Goal: Task Accomplishment & Management: Manage account settings

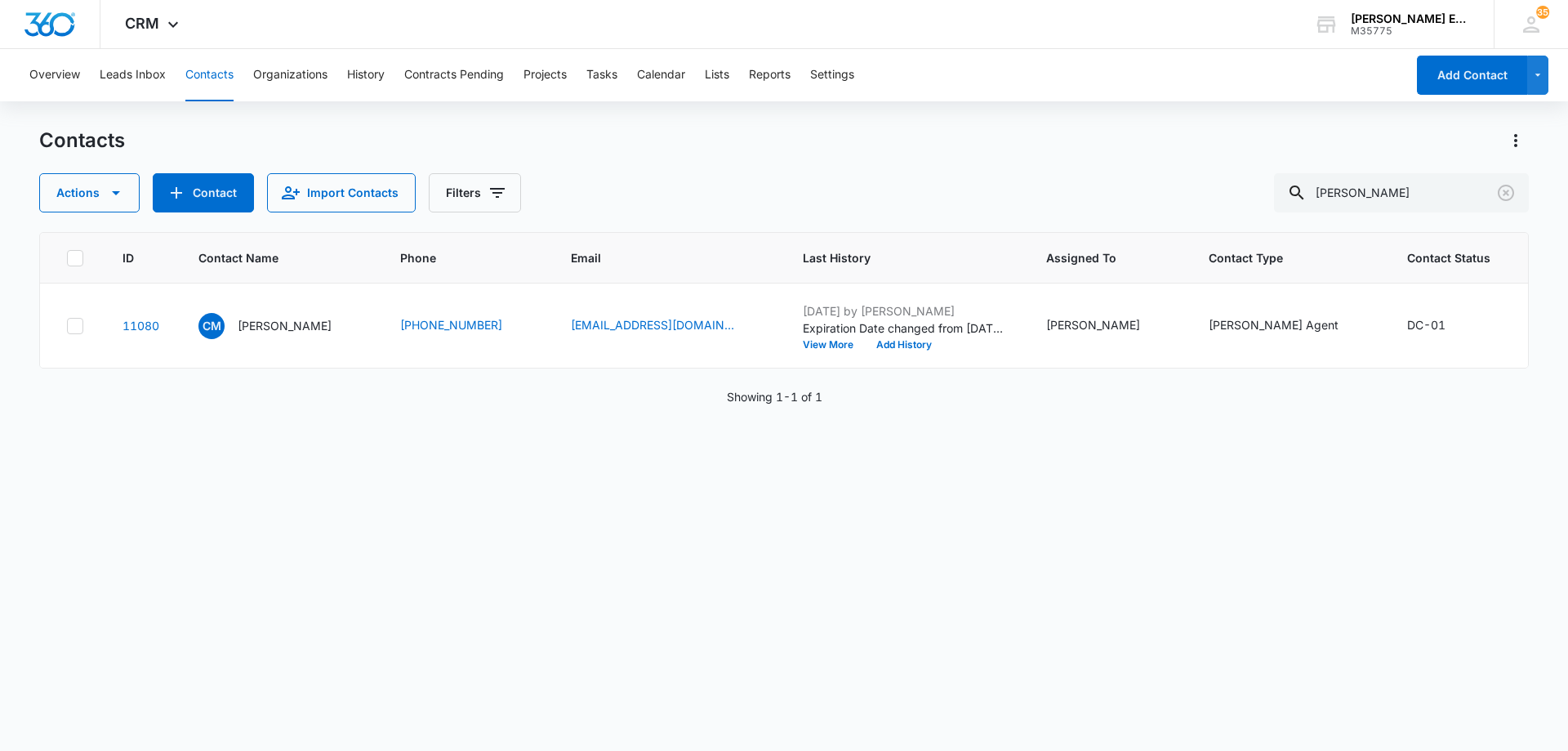
click at [1220, 195] on div "Actions Contact Import Contacts Filters [PERSON_NAME]" at bounding box center [783, 192] width 1490 height 39
type input "[PERSON_NAME]"
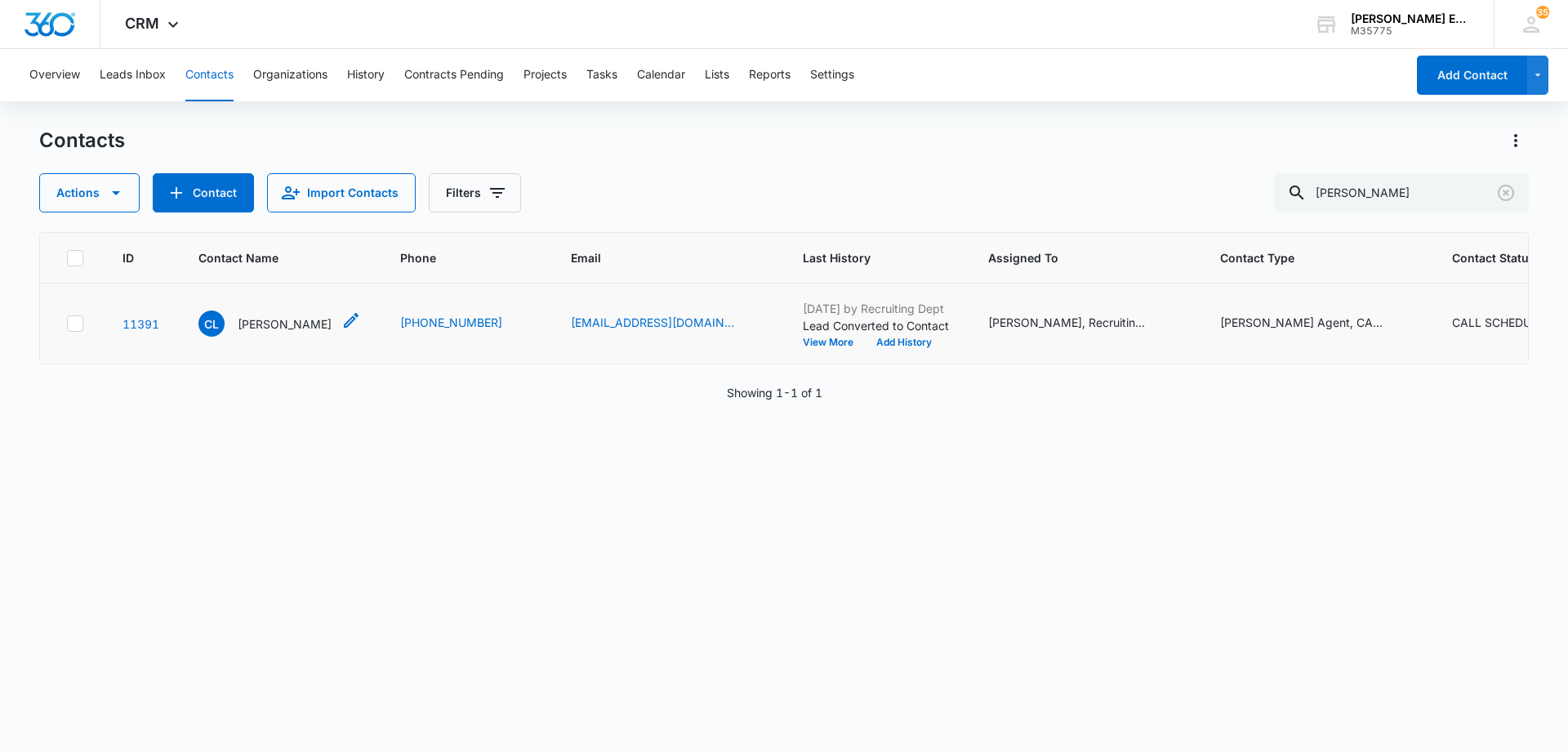
click at [260, 332] on p "[PERSON_NAME]" at bounding box center [285, 323] width 94 height 17
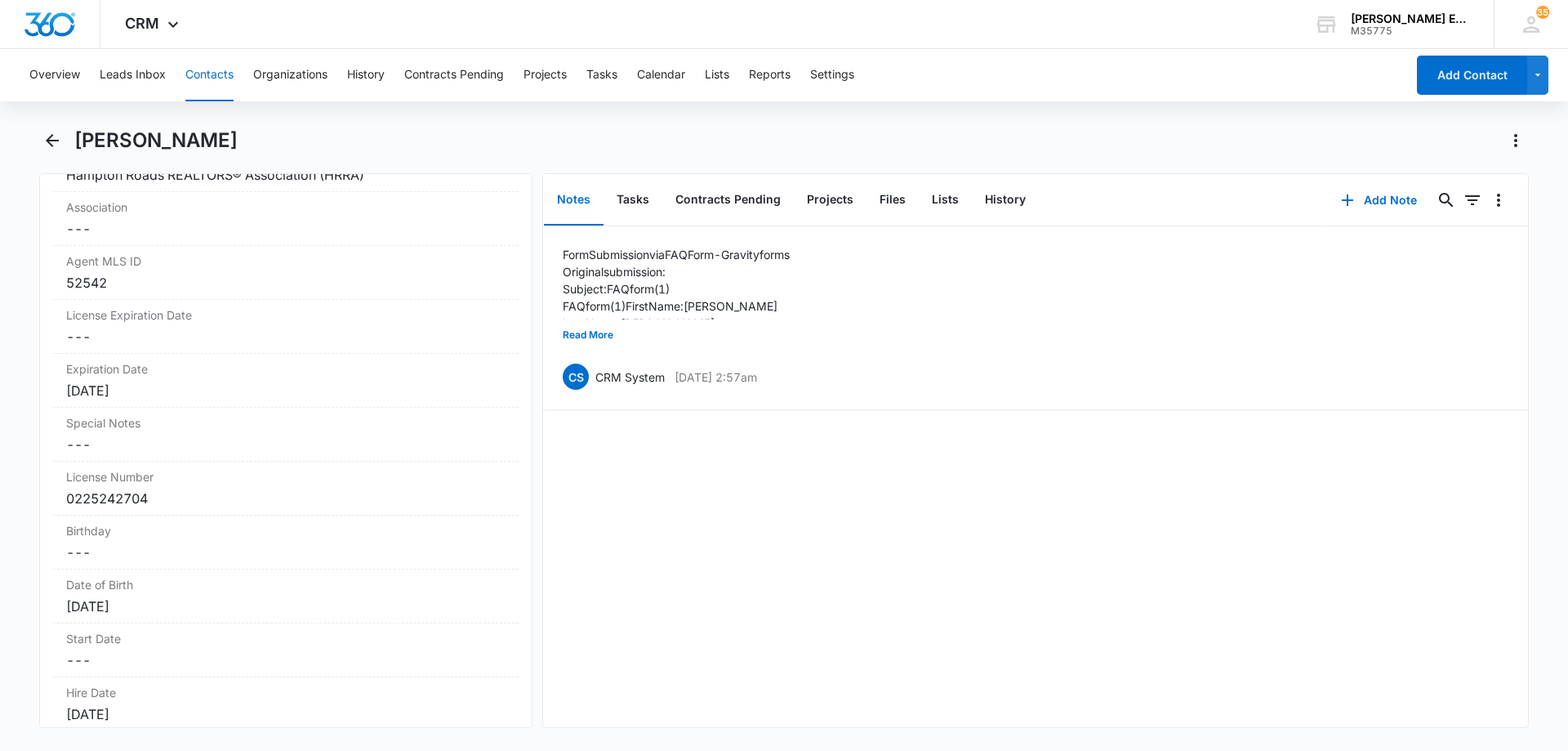
scroll to position [1470, 0]
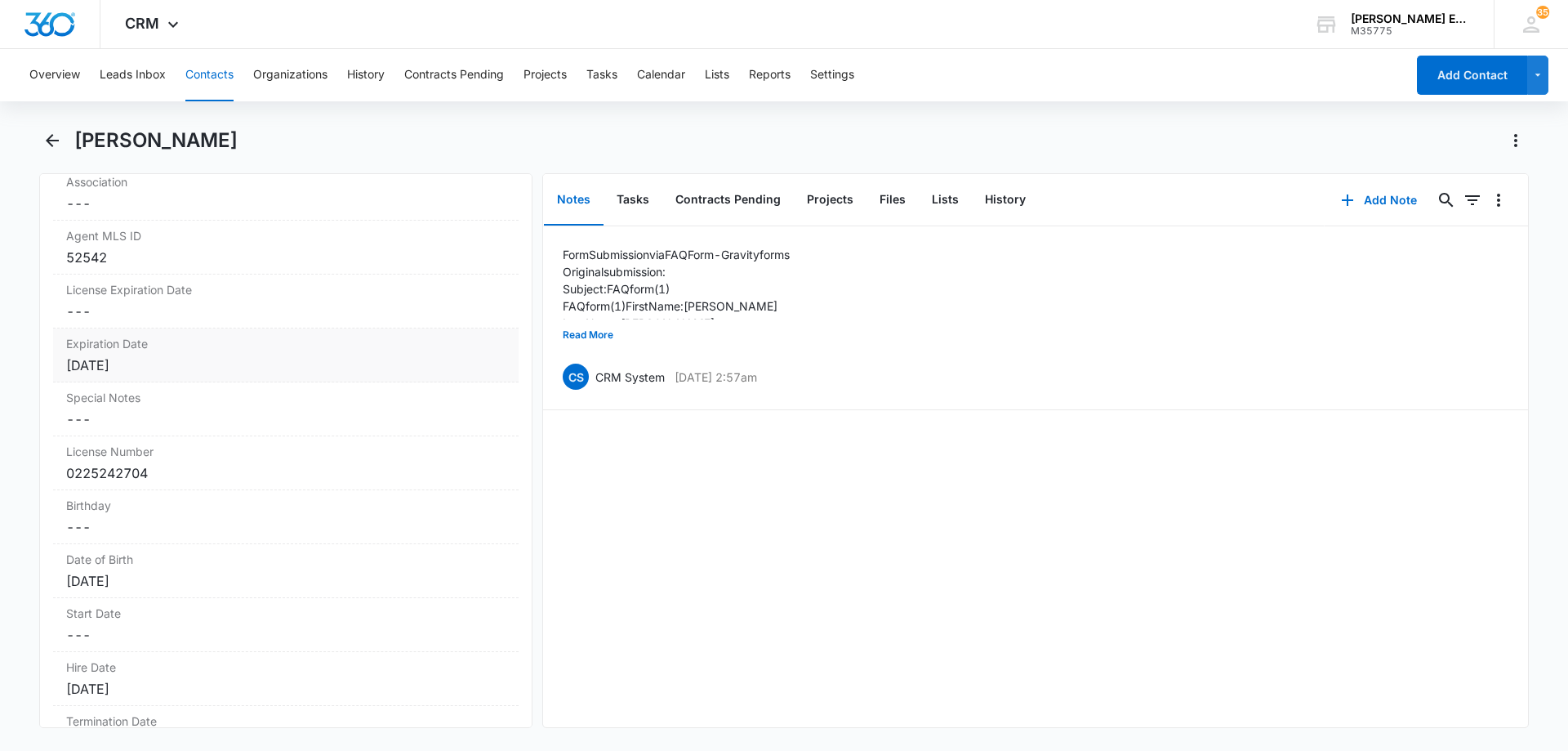
click at [179, 355] on div "[DATE]" at bounding box center [285, 365] width 440 height 19
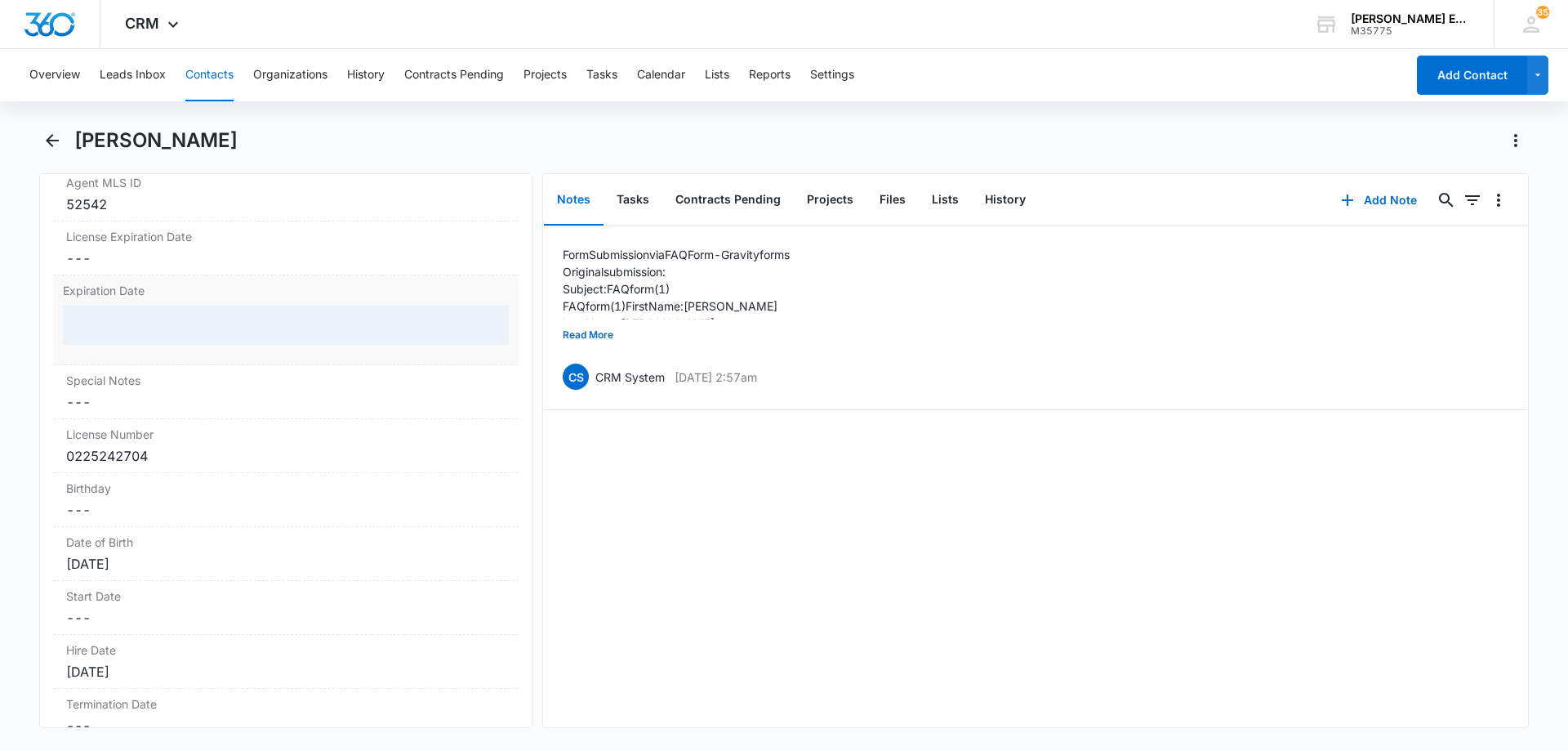
scroll to position [1552, 0]
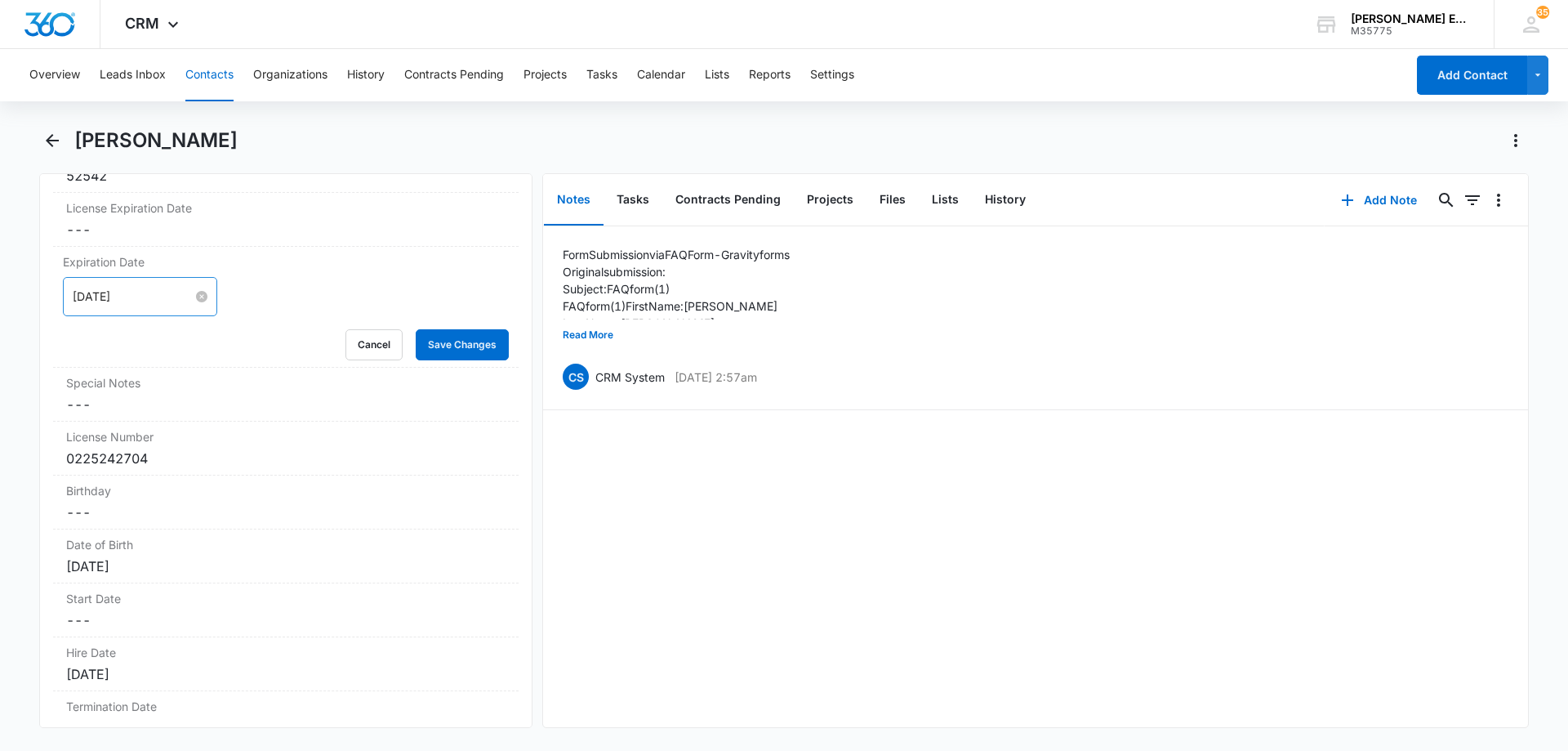
click at [161, 287] on input "[DATE]" at bounding box center [132, 296] width 120 height 18
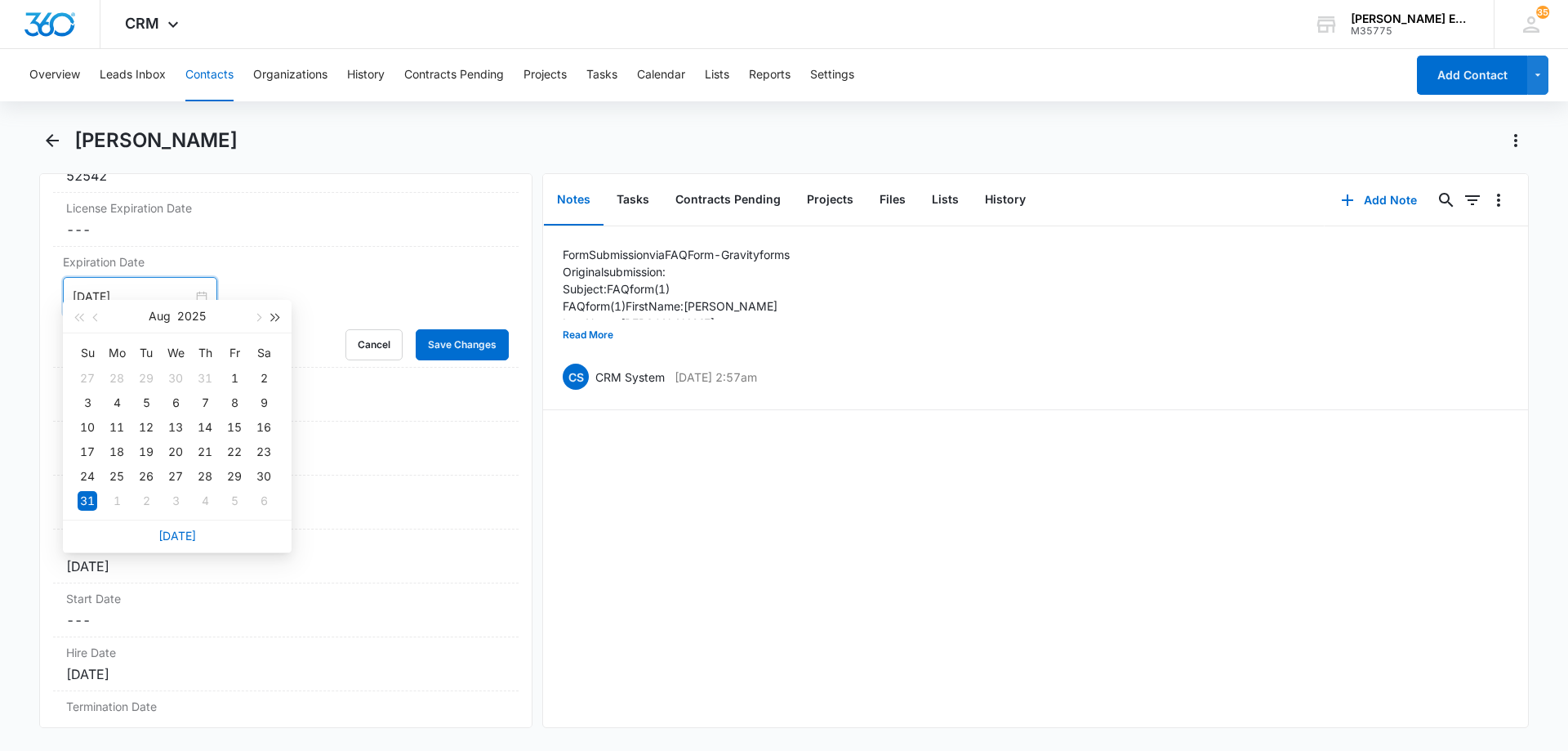
click at [279, 316] on button "button" at bounding box center [276, 316] width 18 height 33
type input "[DATE]"
click at [142, 474] on div "31" at bounding box center [146, 476] width 19 height 19
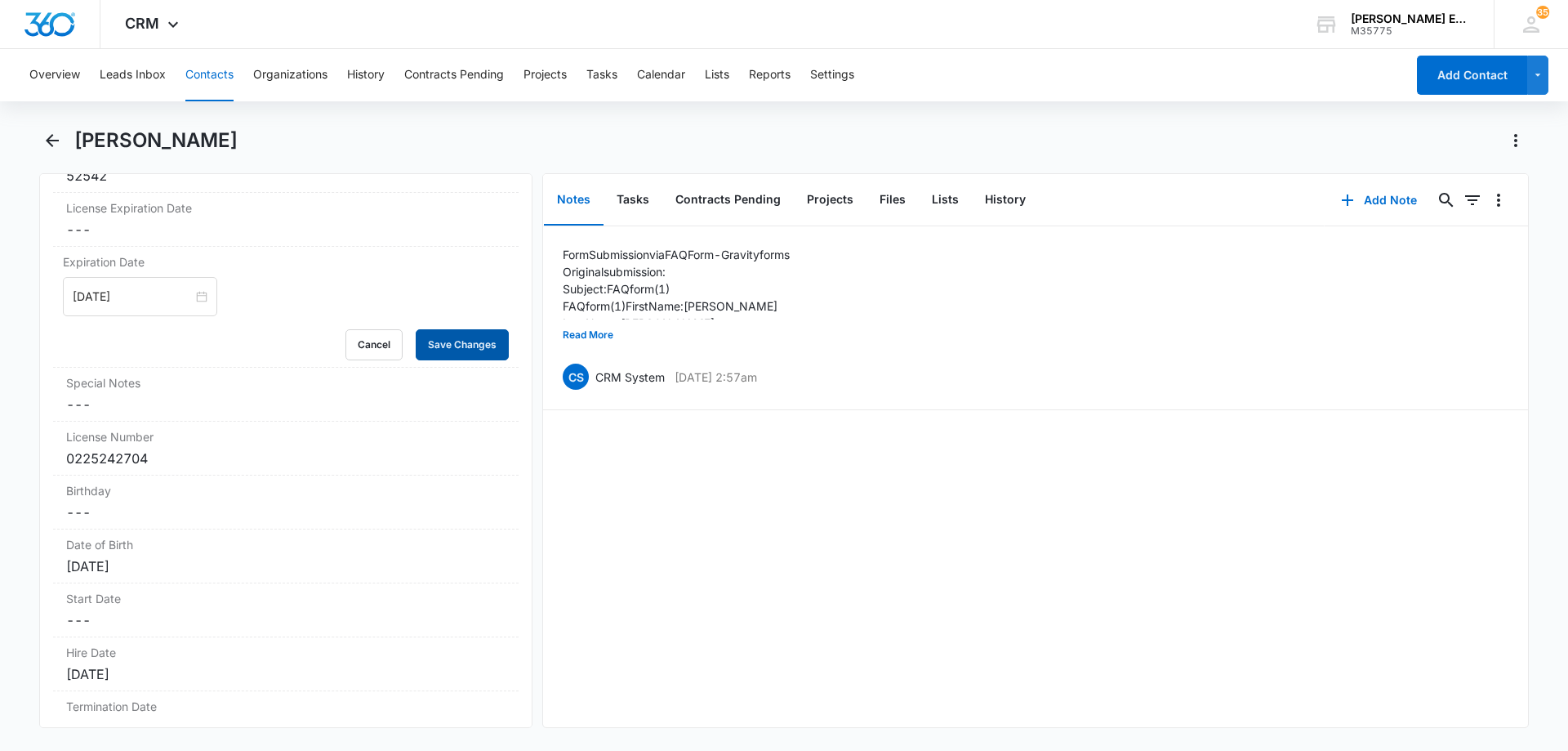
click at [470, 330] on button "Save Changes" at bounding box center [462, 345] width 93 height 31
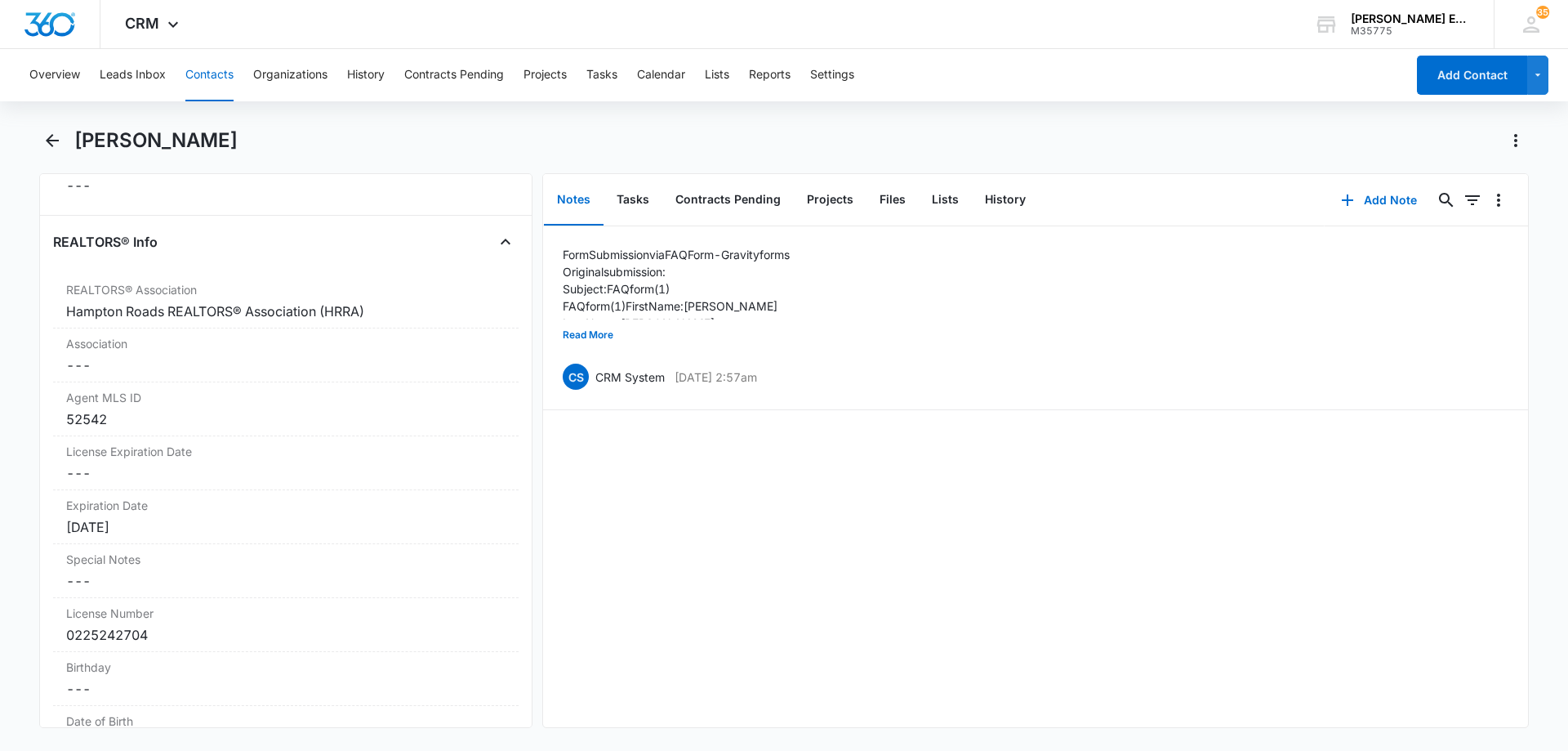
scroll to position [1307, 0]
click at [53, 140] on icon "Back" at bounding box center [52, 140] width 13 height 13
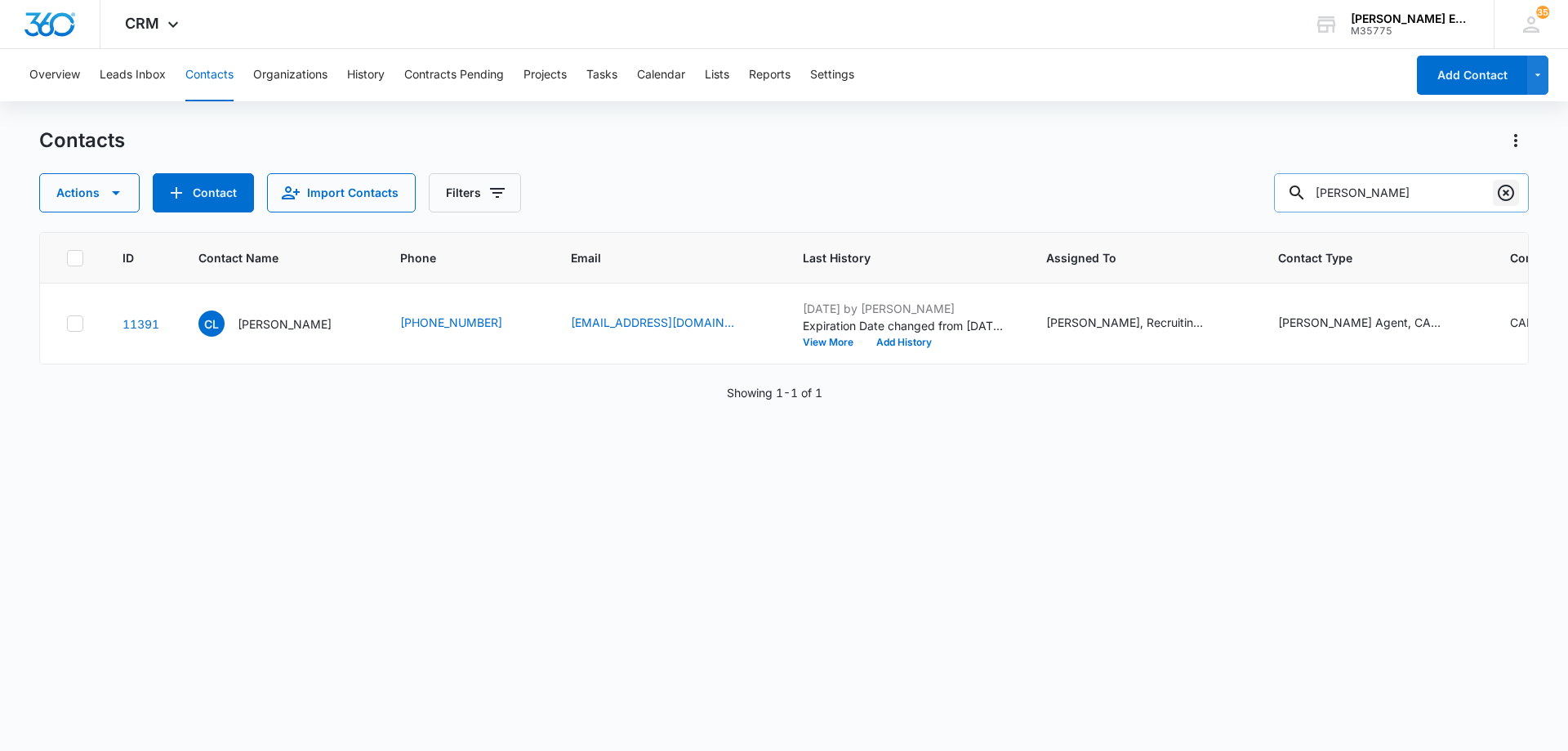
click at [1507, 192] on icon "Clear" at bounding box center [1505, 192] width 17 height 17
